Goal: Check status

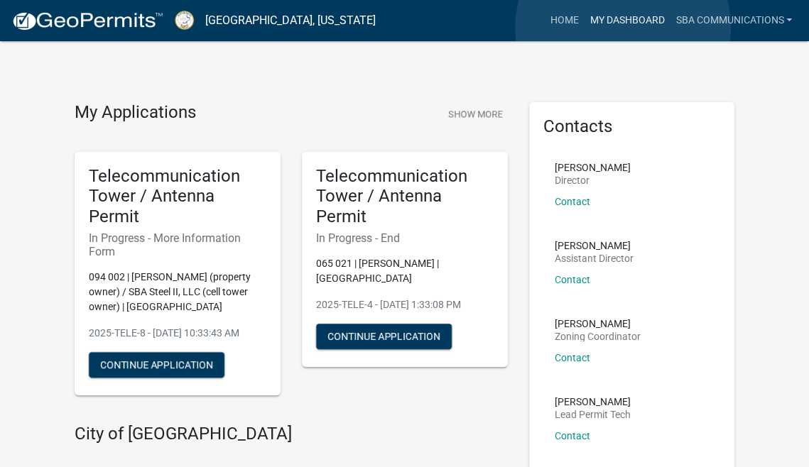
click at [623, 28] on link "My Dashboard" at bounding box center [627, 20] width 86 height 27
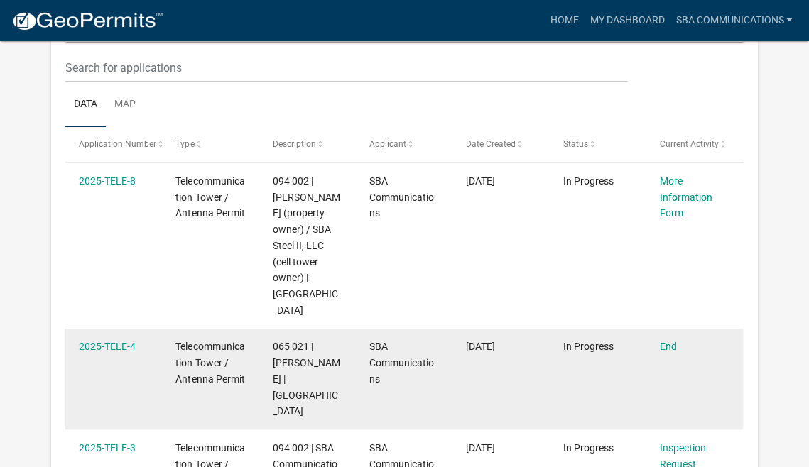
scroll to position [188, 0]
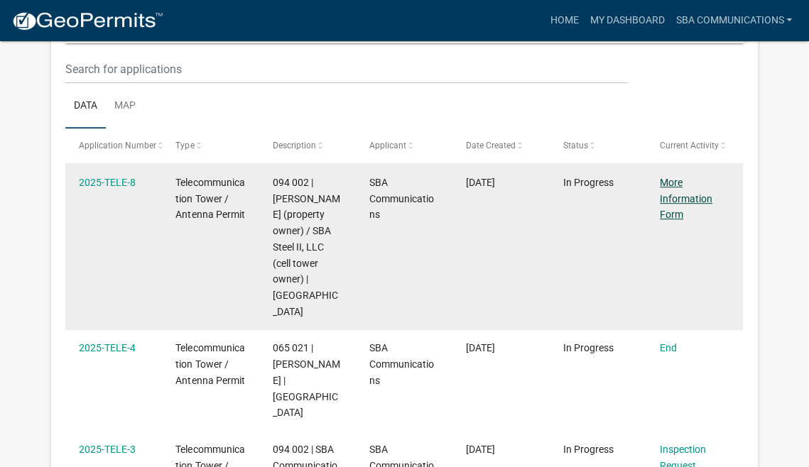
click at [682, 193] on link "More Information Form" at bounding box center [686, 199] width 53 height 44
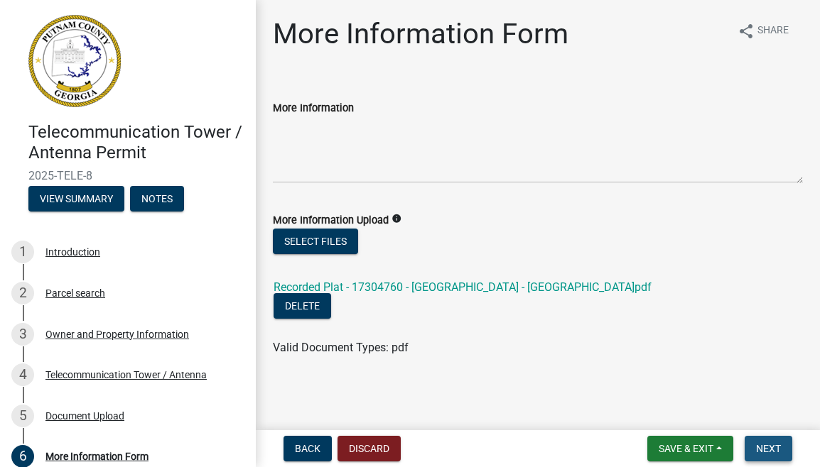
click at [769, 448] on span "Next" at bounding box center [768, 448] width 25 height 11
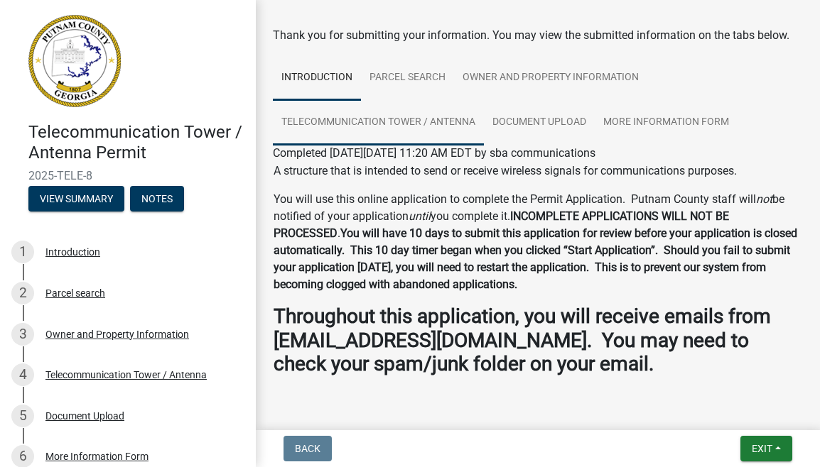
scroll to position [94, 0]
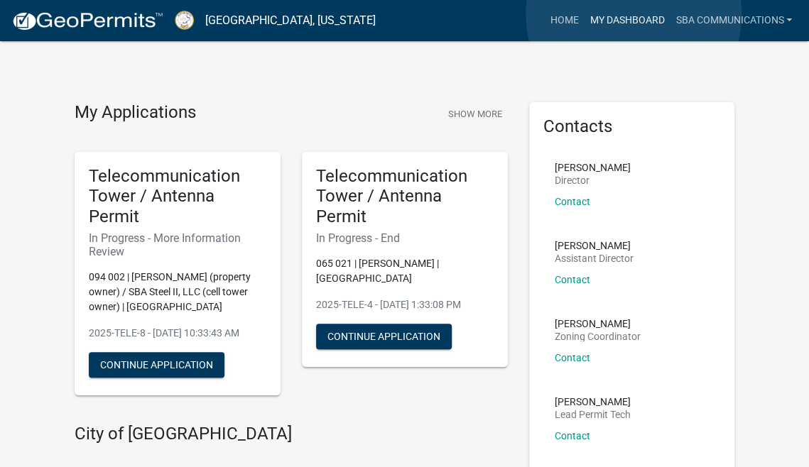
click at [634, 14] on link "My Dashboard" at bounding box center [627, 20] width 86 height 27
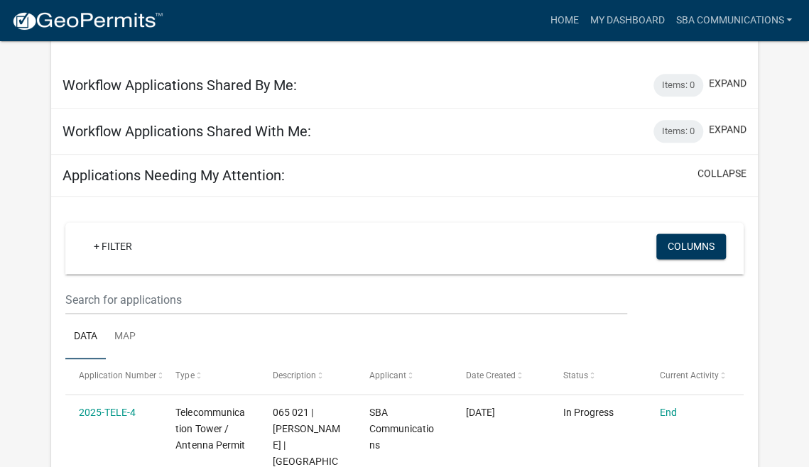
scroll to position [543, 0]
